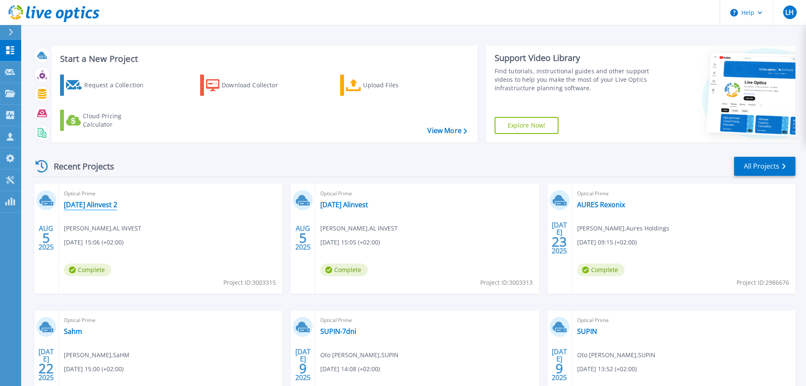
click at [111, 204] on link "[DATE] Alinvest 2" at bounding box center [90, 204] width 53 height 8
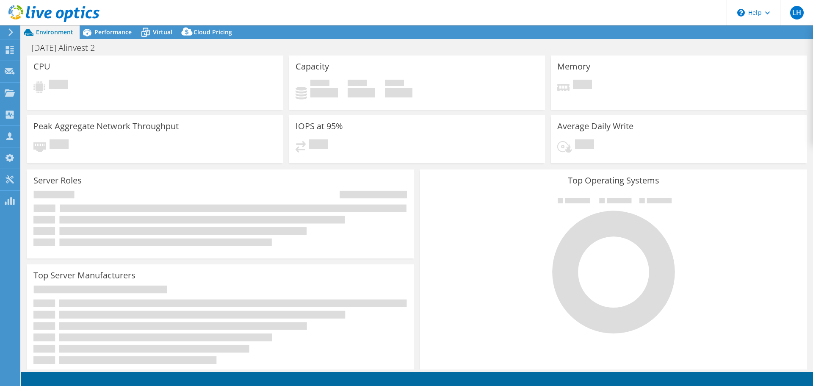
select select "USD"
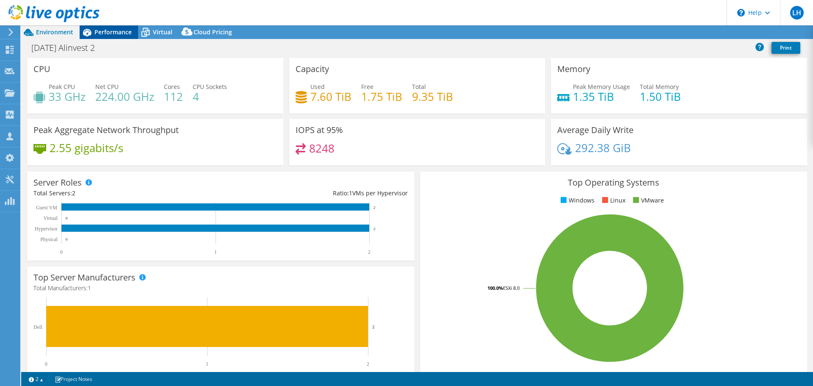
click at [119, 32] on span "Performance" at bounding box center [112, 32] width 37 height 8
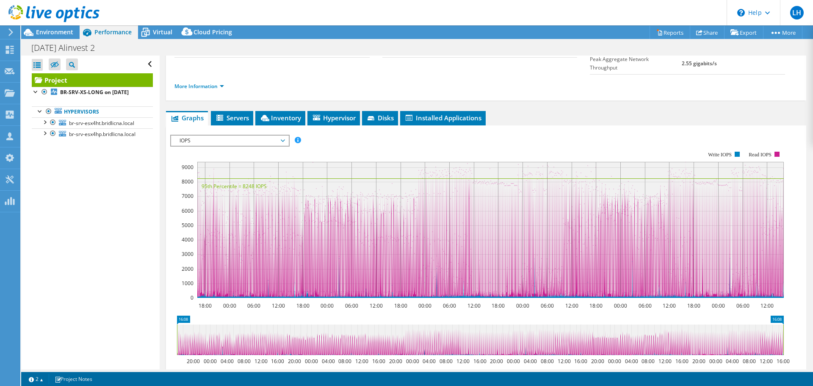
scroll to position [127, 0]
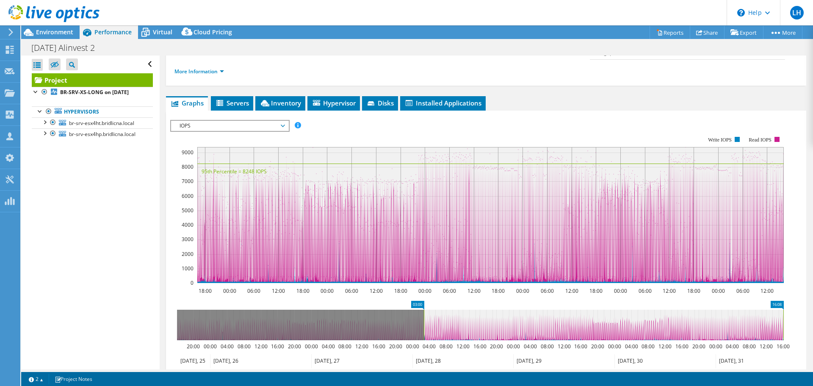
drag, startPoint x: 178, startPoint y: 302, endPoint x: 425, endPoint y: 304, distance: 246.8
click at [425, 309] on rect at bounding box center [423, 324] width 3 height 30
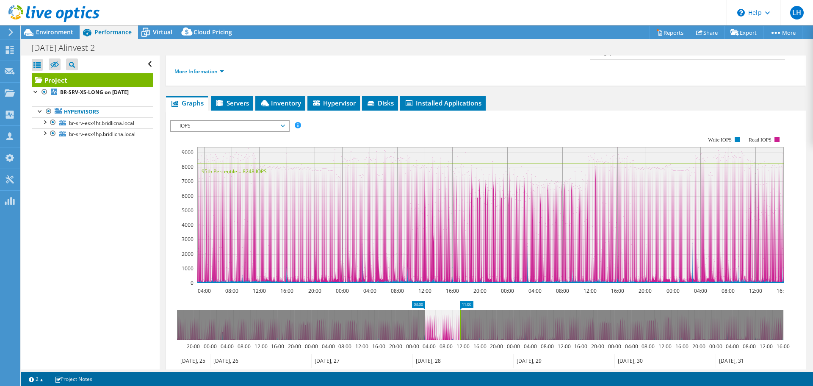
drag, startPoint x: 782, startPoint y: 304, endPoint x: 436, endPoint y: 302, distance: 346.2
click at [459, 309] on rect at bounding box center [459, 324] width 3 height 30
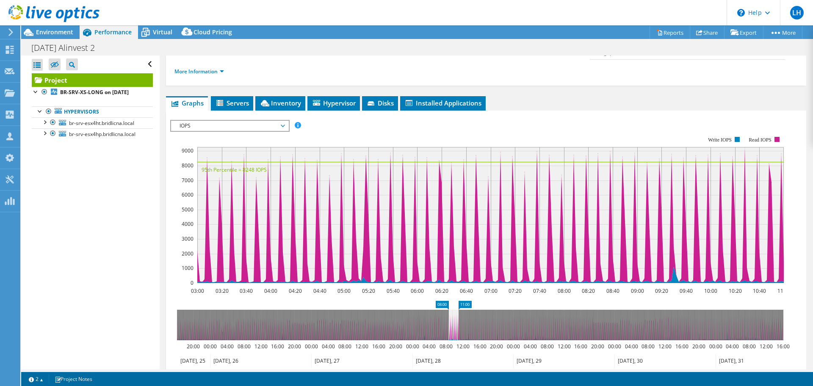
drag, startPoint x: 424, startPoint y: 303, endPoint x: 448, endPoint y: 304, distance: 24.2
click at [448, 309] on rect at bounding box center [448, 324] width 3 height 30
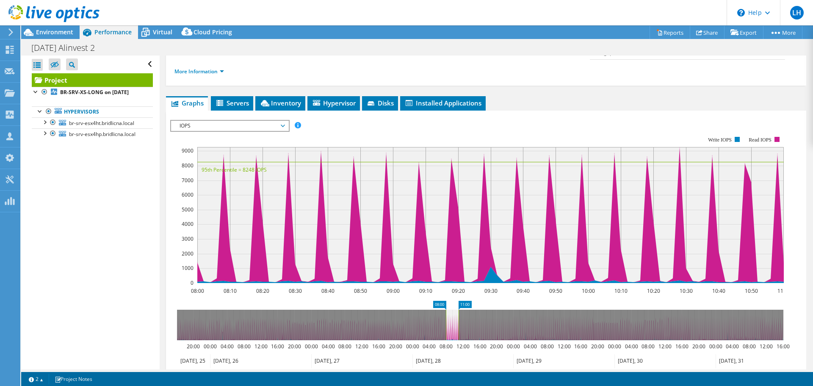
click at [229, 121] on span "IOPS" at bounding box center [229, 126] width 109 height 10
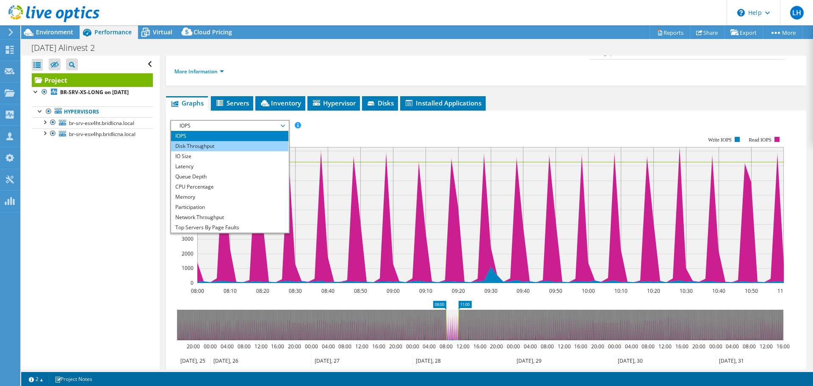
click at [205, 141] on li "Disk Throughput" at bounding box center [229, 146] width 117 height 10
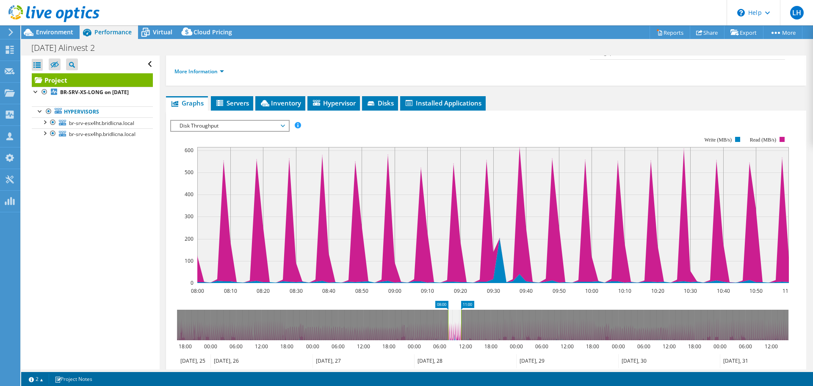
click at [227, 121] on span "Disk Throughput" at bounding box center [229, 126] width 109 height 10
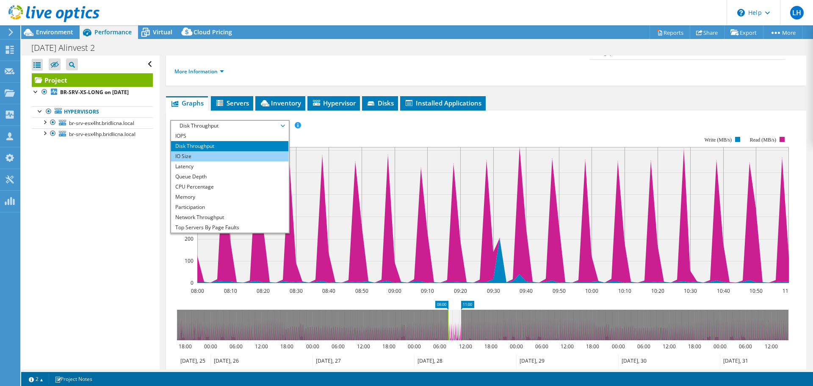
click at [210, 151] on li "IO Size" at bounding box center [229, 156] width 117 height 10
